Goal: Find specific page/section: Find specific page/section

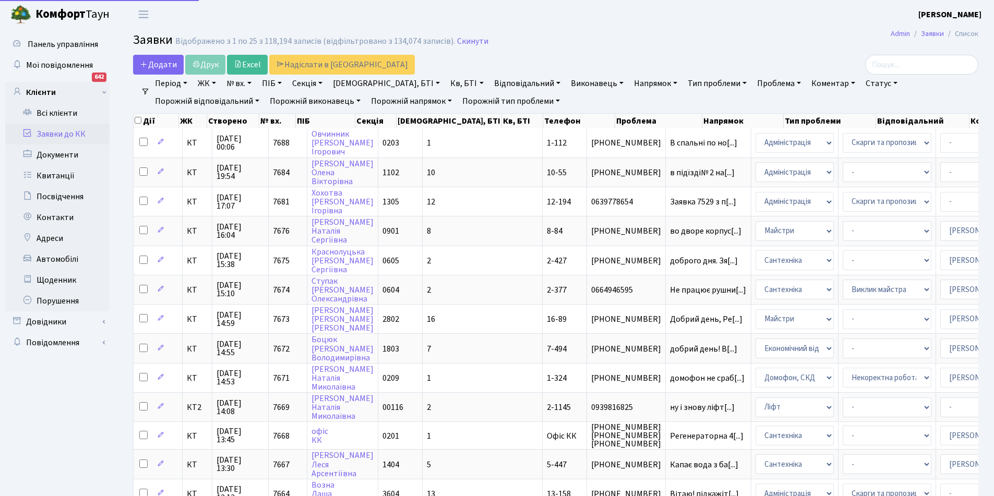
select select "25"
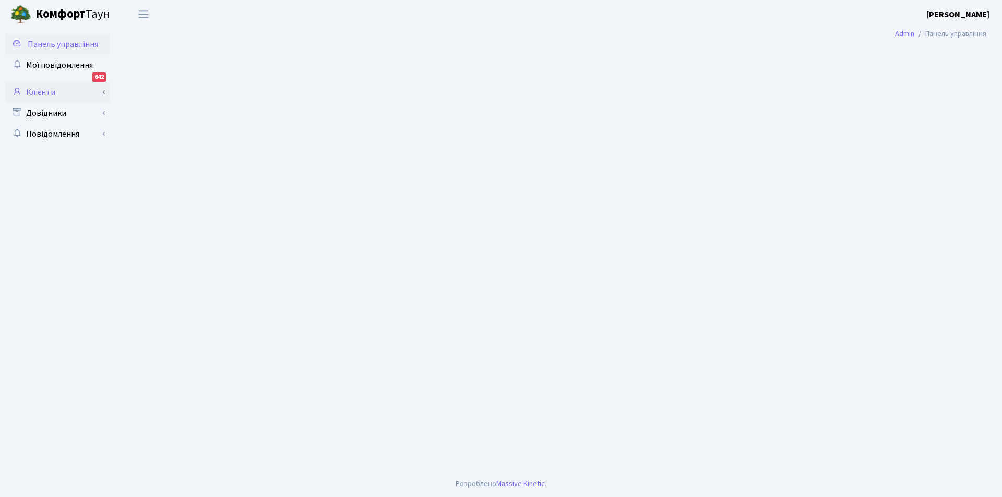
click at [41, 90] on link "Клієнти" at bounding box center [57, 92] width 104 height 21
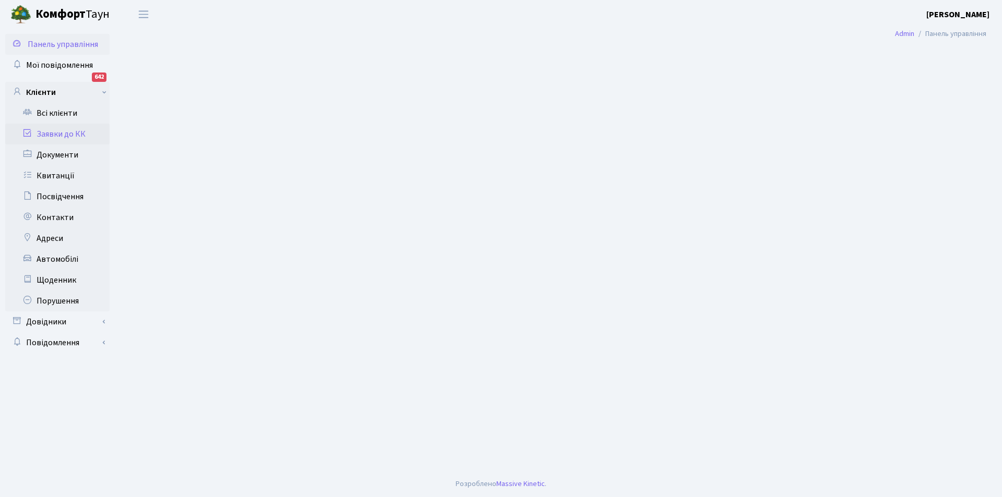
click at [63, 134] on link "Заявки до КК" at bounding box center [57, 134] width 104 height 21
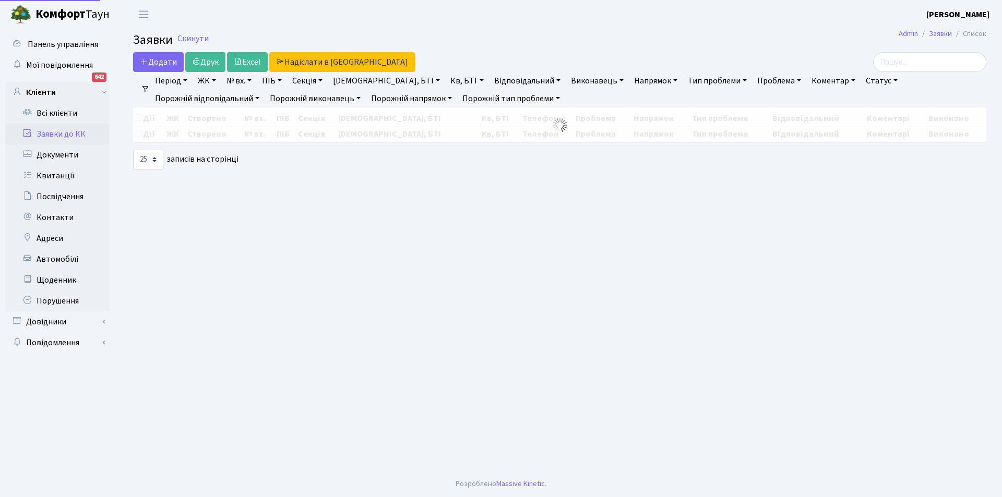
select select "25"
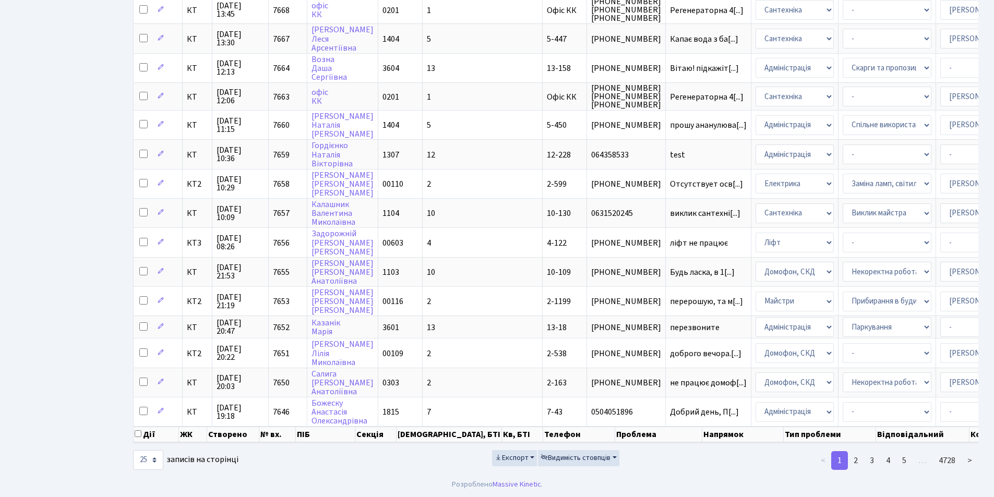
scroll to position [434, 0]
click at [855, 460] on link "2" at bounding box center [856, 460] width 17 height 19
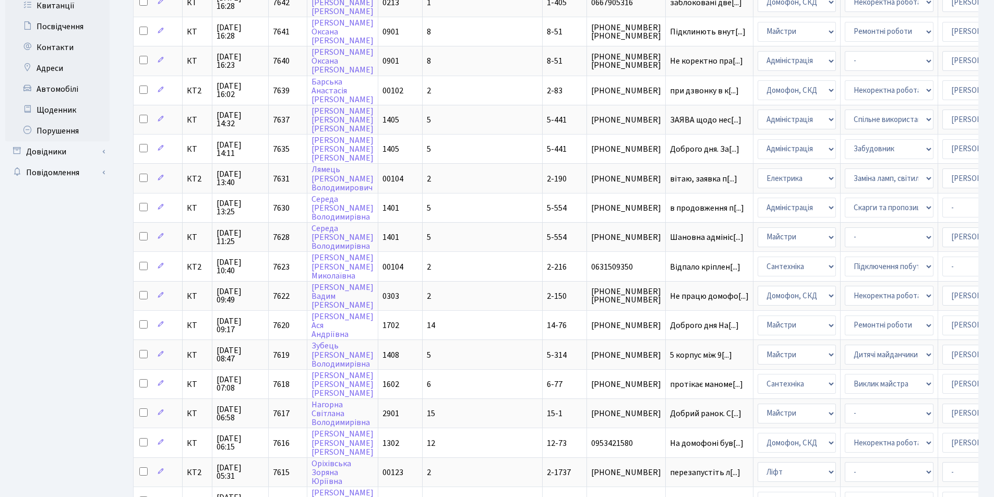
scroll to position [0, 0]
